Goal: Information Seeking & Learning: Find specific fact

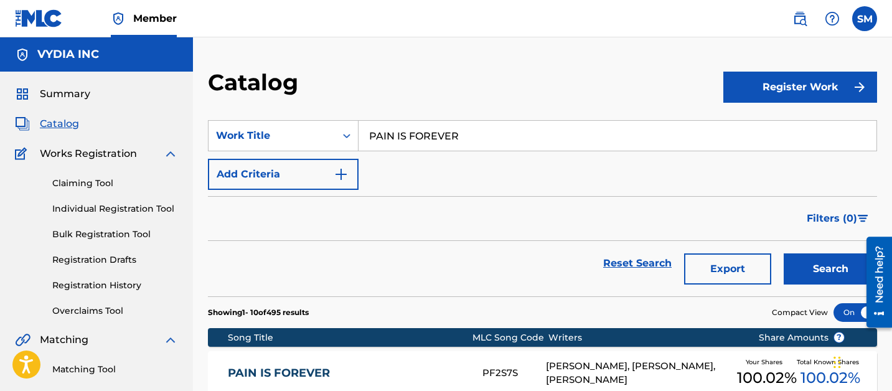
click at [394, 138] on input "PAIN IS FOREVER" at bounding box center [617, 136] width 518 height 30
type input "is there something else"
click at [783, 253] on button "Search" at bounding box center [829, 268] width 93 height 31
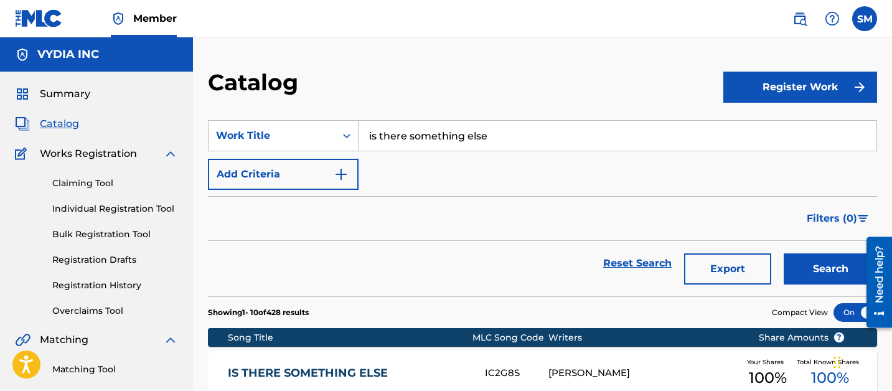
scroll to position [126, 0]
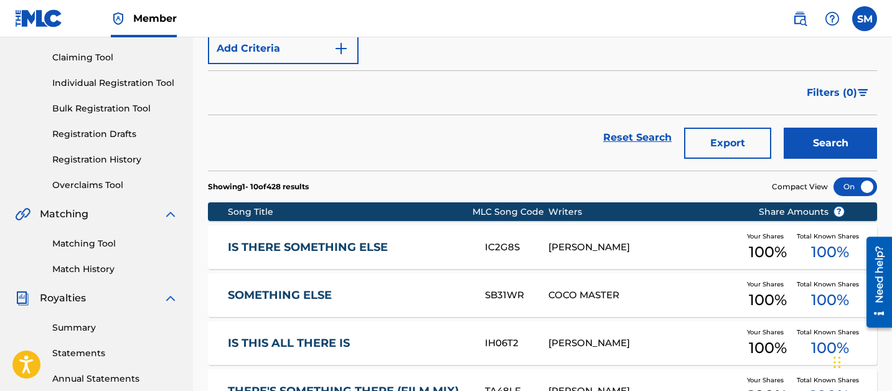
click at [332, 236] on div "IS THERE SOMETHING ELSE IC2G8S [PERSON_NAME] Your Shares 100 % Total Known Shar…" at bounding box center [542, 247] width 669 height 44
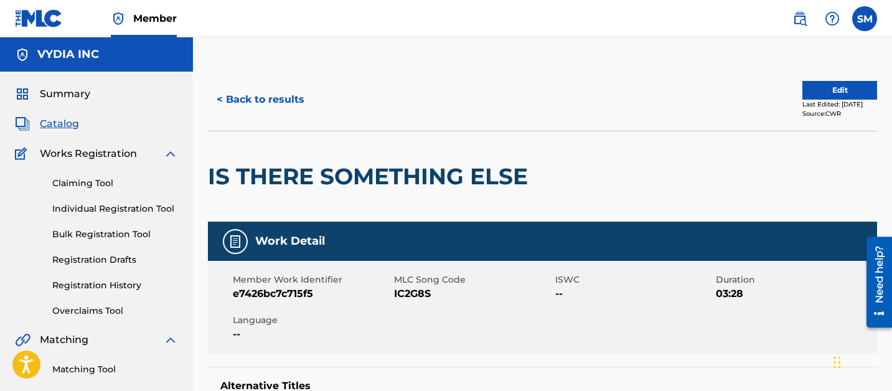
click at [284, 119] on div "< Back to results Edit Last Edited: [DATE] Source: CWR" at bounding box center [542, 99] width 669 height 62
click at [283, 91] on button "< Back to results" at bounding box center [260, 99] width 105 height 31
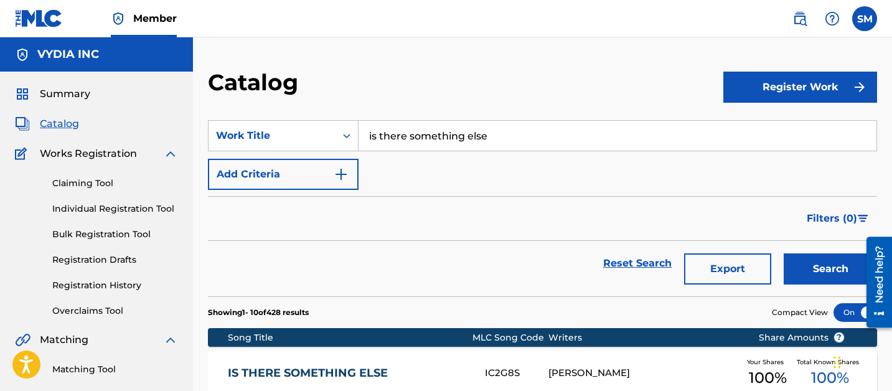
click at [426, 156] on div "SearchWithCriteria2abd0b19-8cc8-4972-941c-13e31e51fceb Work Title is there some…" at bounding box center [542, 155] width 669 height 70
click at [418, 129] on input "is there something else" at bounding box center [617, 136] width 518 height 30
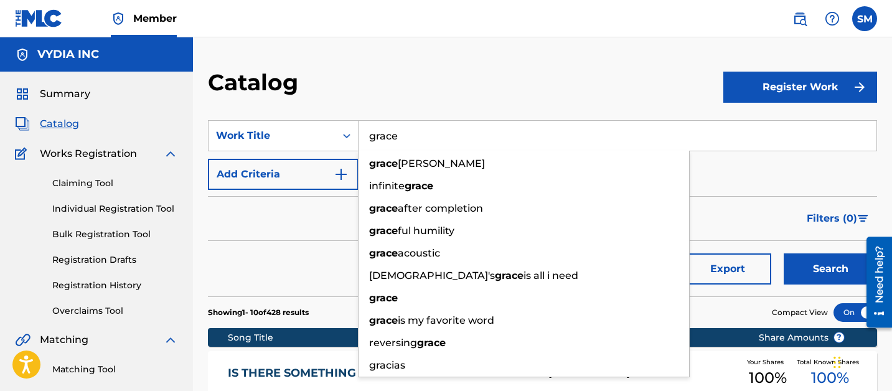
type input "grace"
click at [783, 253] on button "Search" at bounding box center [829, 268] width 93 height 31
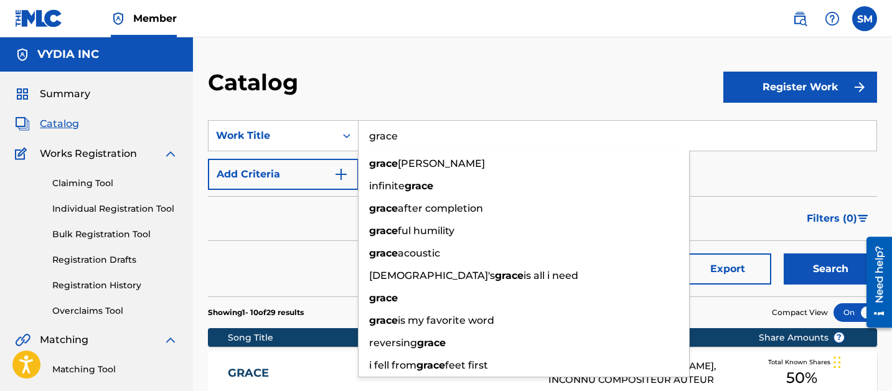
click at [783, 253] on button "Search" at bounding box center [829, 268] width 93 height 31
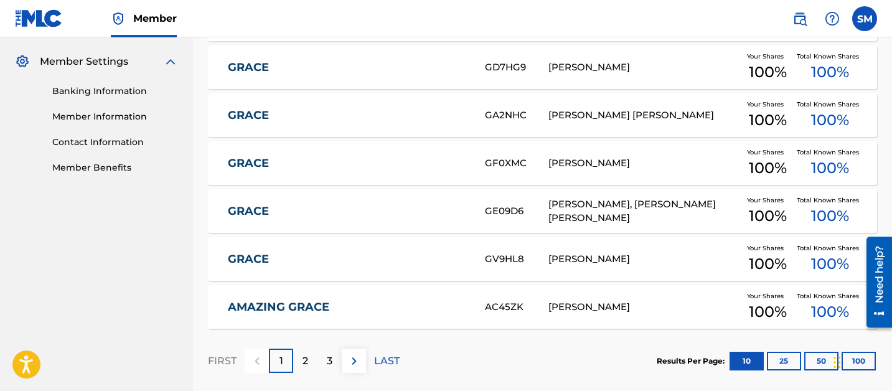
scroll to position [500, 0]
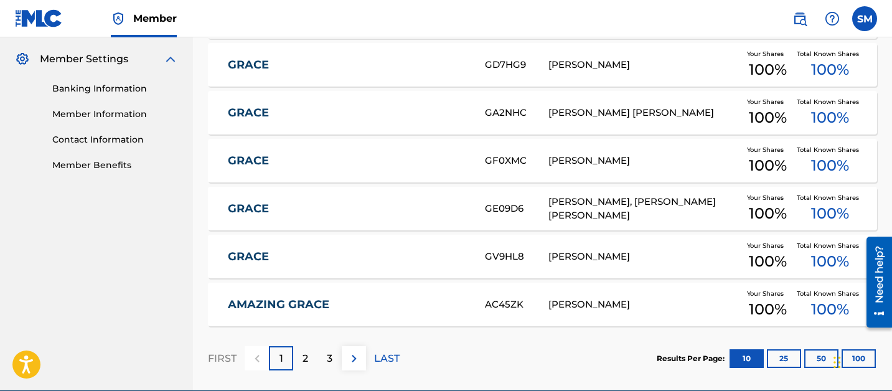
click at [394, 213] on link "GRACE" at bounding box center [348, 209] width 240 height 14
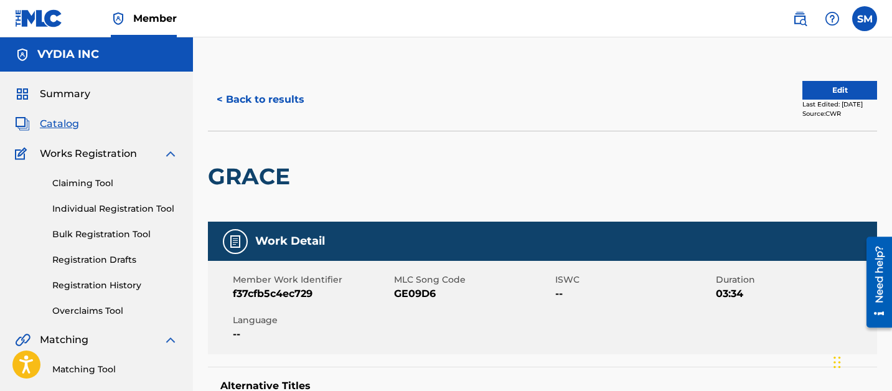
click at [256, 82] on div "< Back to results Edit Last Edited: [DATE] Source: CWR" at bounding box center [542, 99] width 669 height 62
click at [256, 90] on button "< Back to results" at bounding box center [260, 99] width 105 height 31
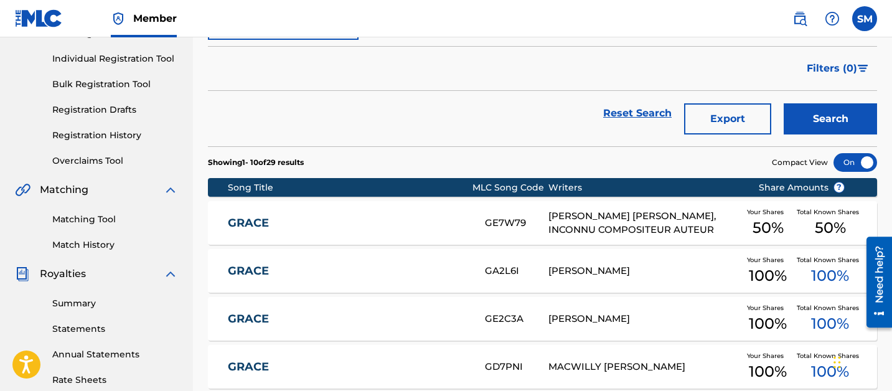
scroll to position [187, 0]
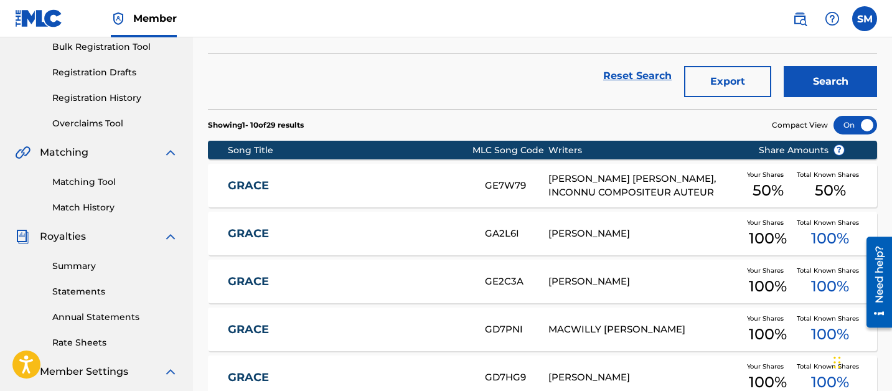
click at [474, 185] on div "GRACE" at bounding box center [356, 186] width 257 height 14
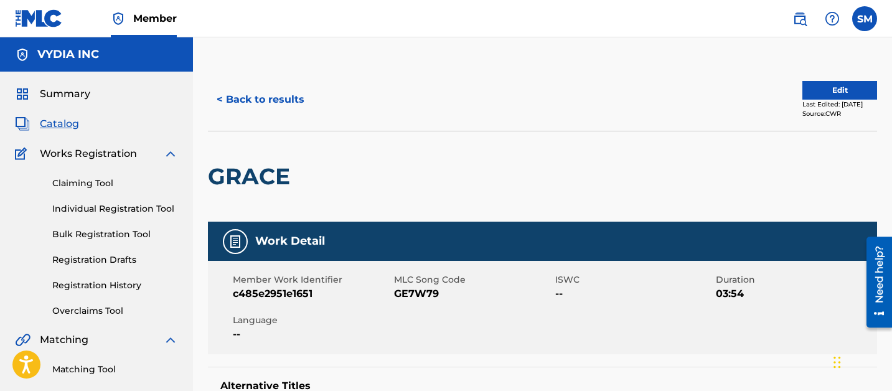
click at [263, 83] on div "< Back to results Edit Last Edited: [DATE] Source: CWR" at bounding box center [542, 99] width 669 height 62
click at [253, 94] on button "< Back to results" at bounding box center [260, 99] width 105 height 31
